Goal: Task Accomplishment & Management: Manage account settings

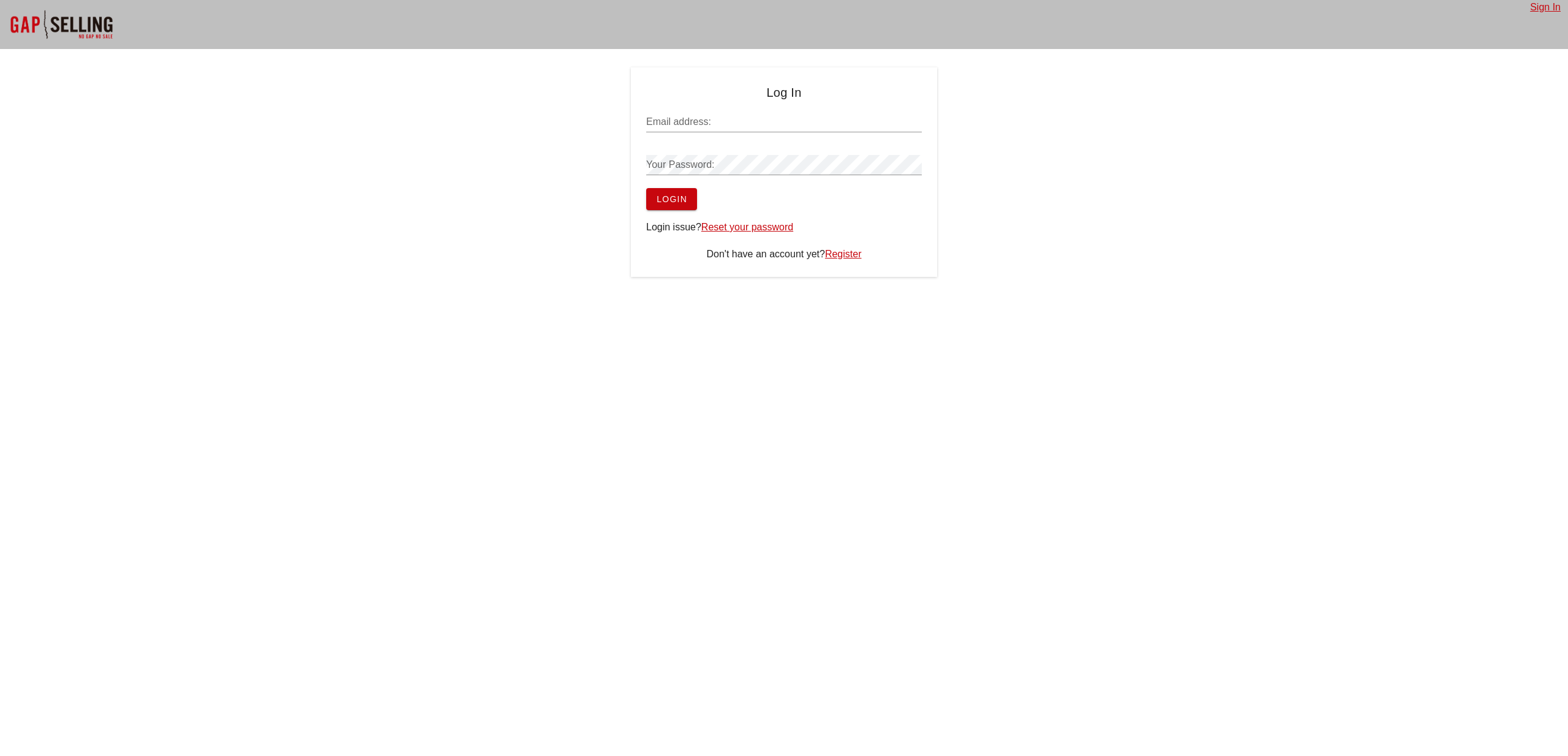
click at [701, 122] on input "Email address:" at bounding box center [784, 122] width 276 height 19
type input "[EMAIL_ADDRESS][DOMAIN_NAME]"
click at [677, 198] on span "Login" at bounding box center [671, 199] width 31 height 10
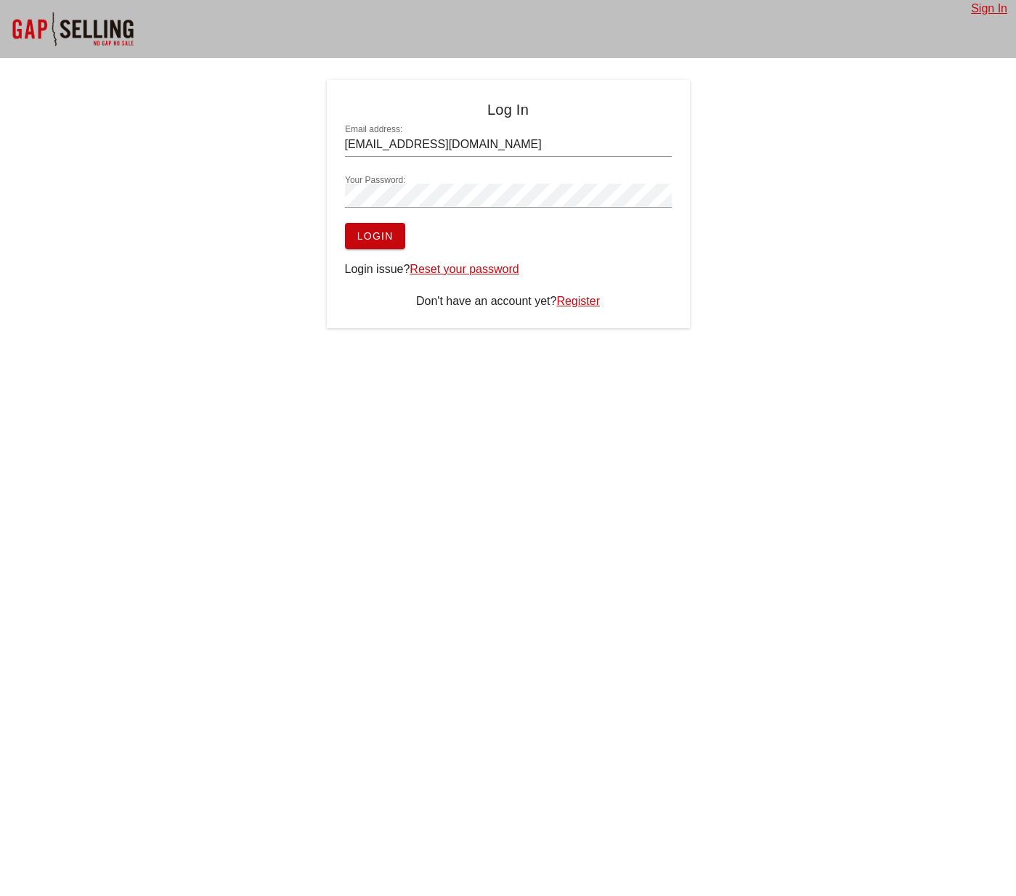
click at [367, 235] on span "Login" at bounding box center [375, 236] width 37 height 12
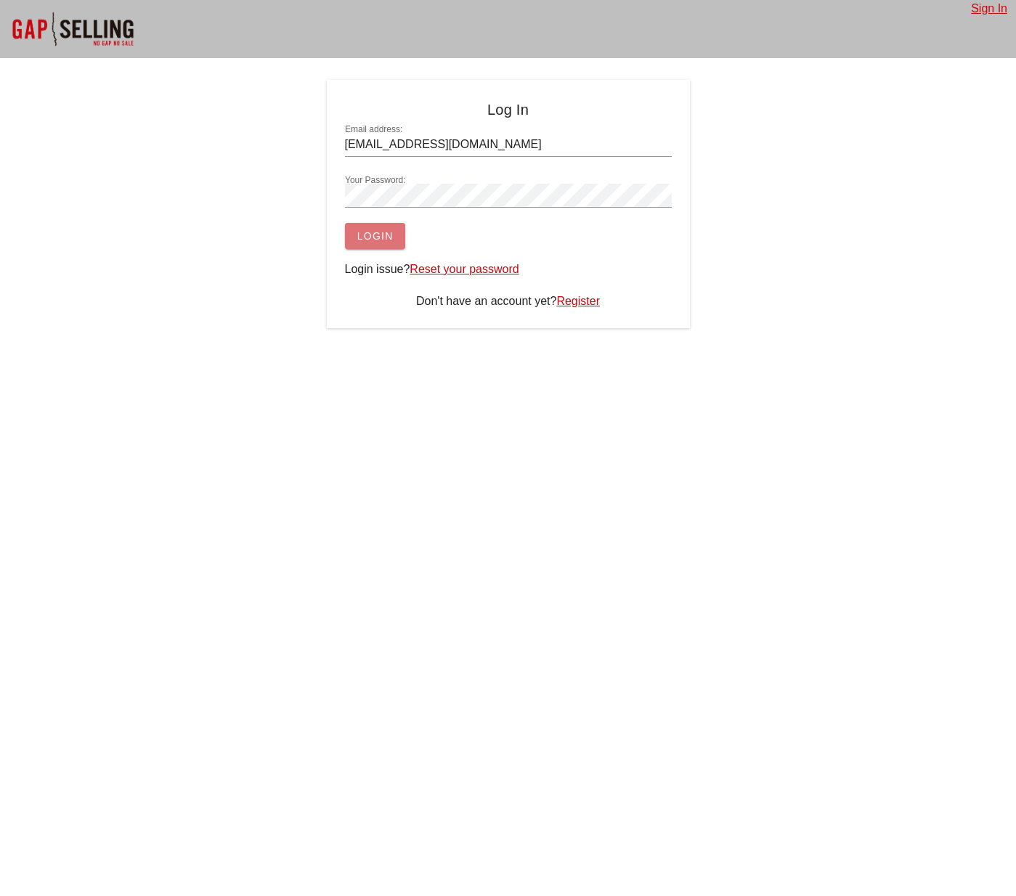
click at [367, 235] on span "Login" at bounding box center [375, 236] width 37 height 12
